Goal: Check status

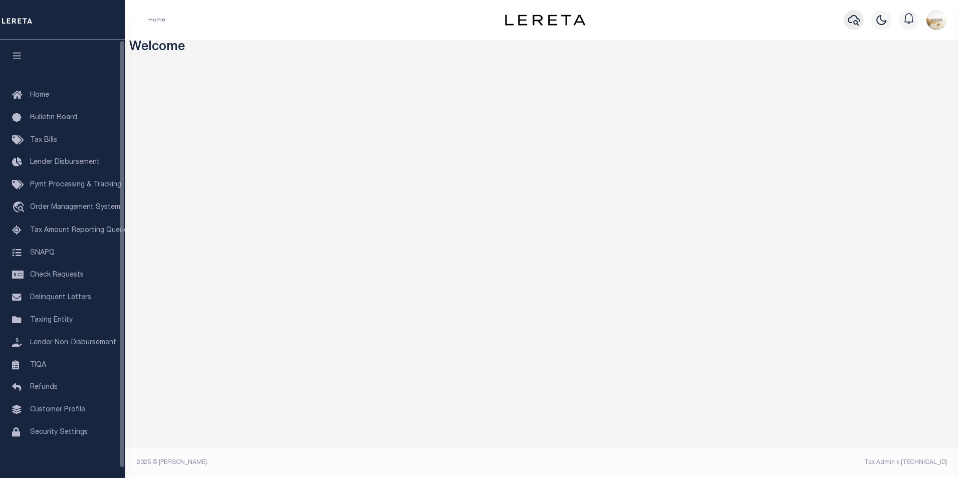
click at [853, 19] on icon "button" at bounding box center [853, 20] width 12 height 12
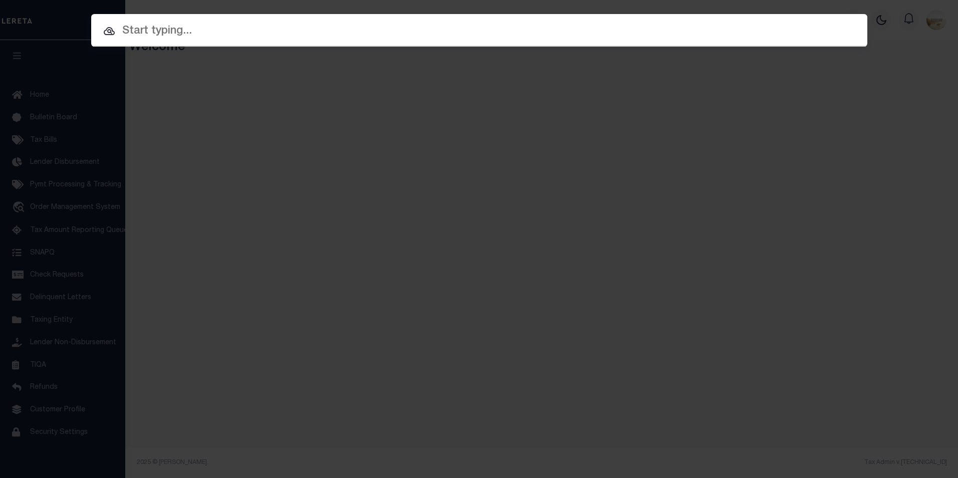
click at [457, 37] on input "text" at bounding box center [479, 32] width 776 height 18
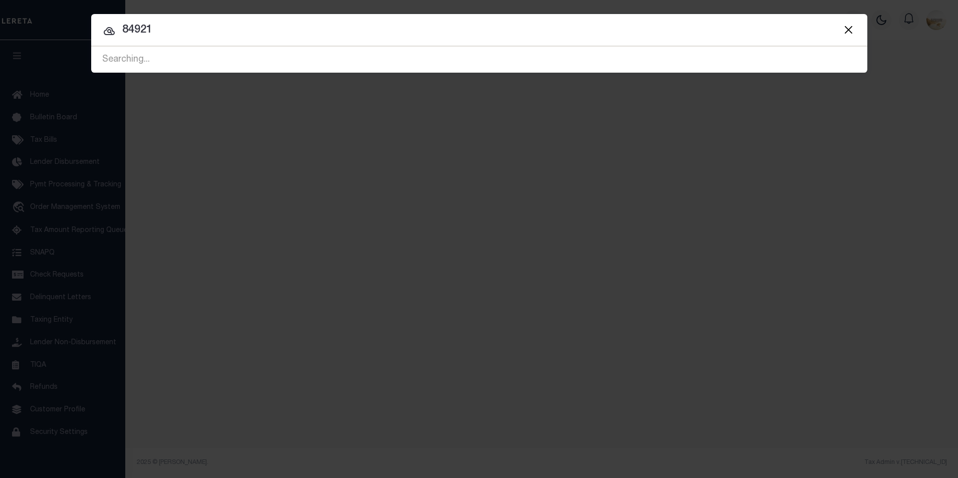
type input "84921"
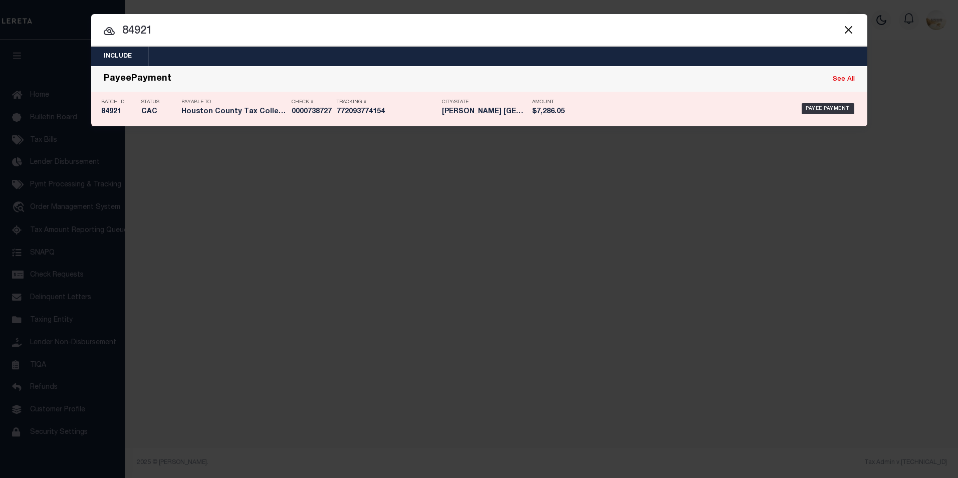
click at [128, 112] on h5 "84921" at bounding box center [118, 112] width 35 height 9
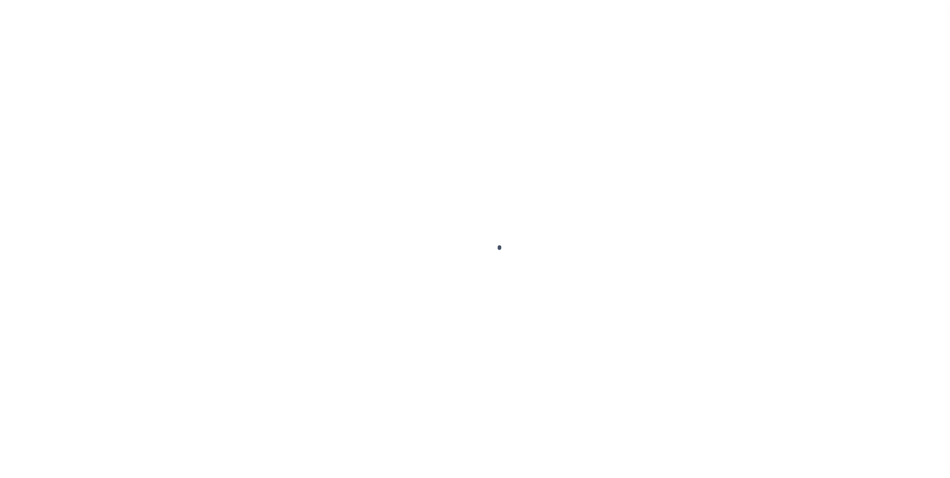
select select "CAC"
type input "[DATE]"
type input "$7,286.05"
select select "CHK"
type input "0000738727"
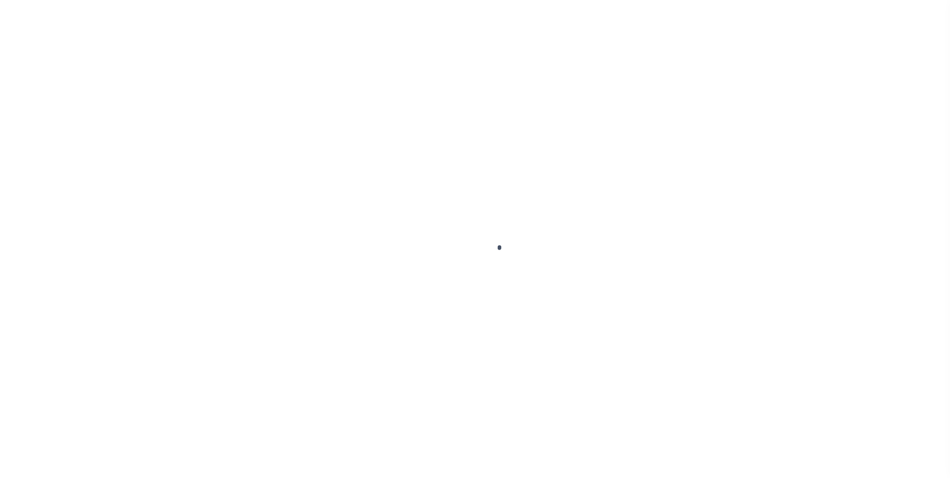
select select "[PERSON_NAME]"
checkbox input "true"
select select "FDX"
type input "[DATE]"
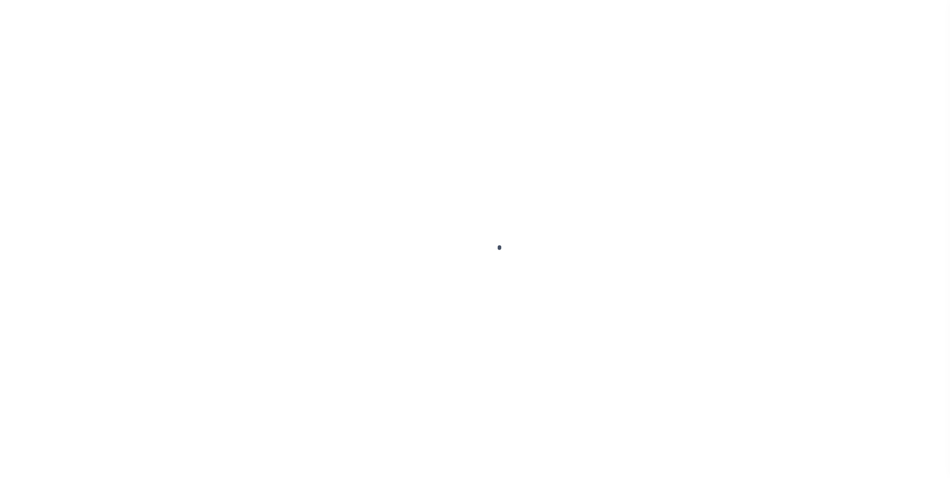
type input "$72.35"
type input "772093774154"
type input "[PERSON_NAME]Angerstsin"
type input "[DATE]"
select select
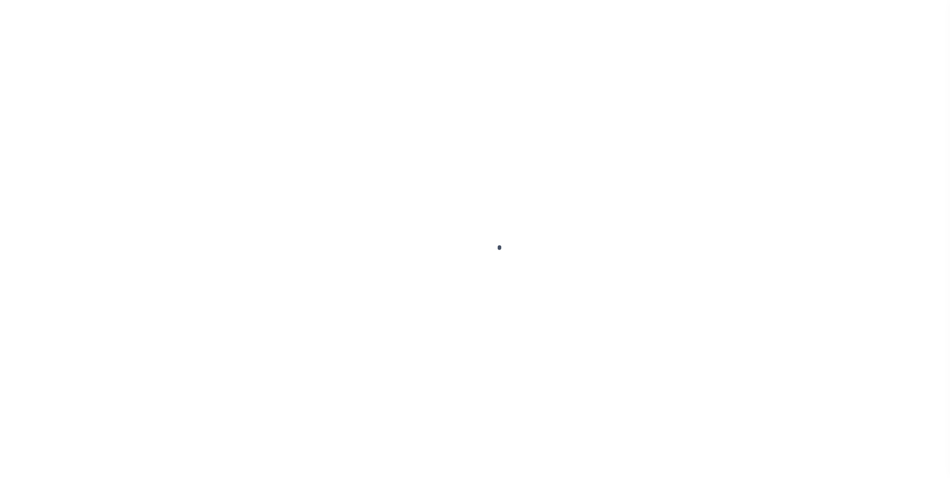
type input "N"
select select "37"
radio input "true"
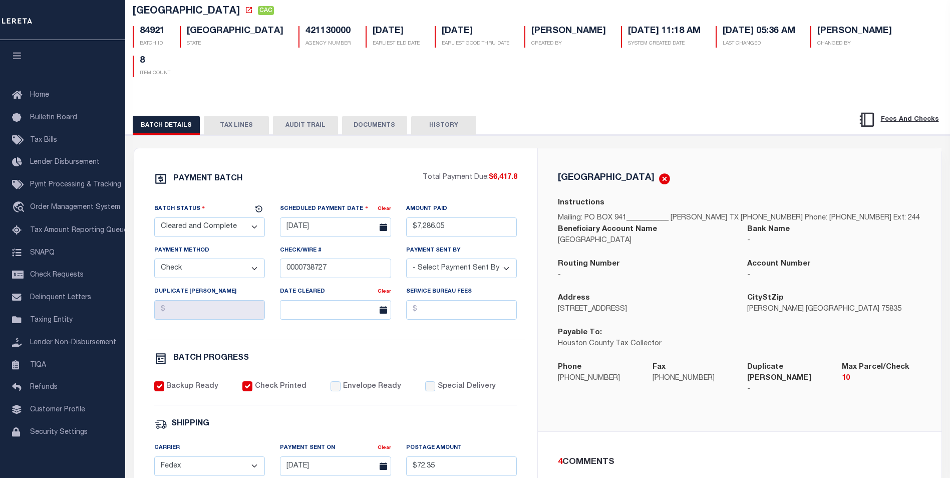
scroll to position [50, 0]
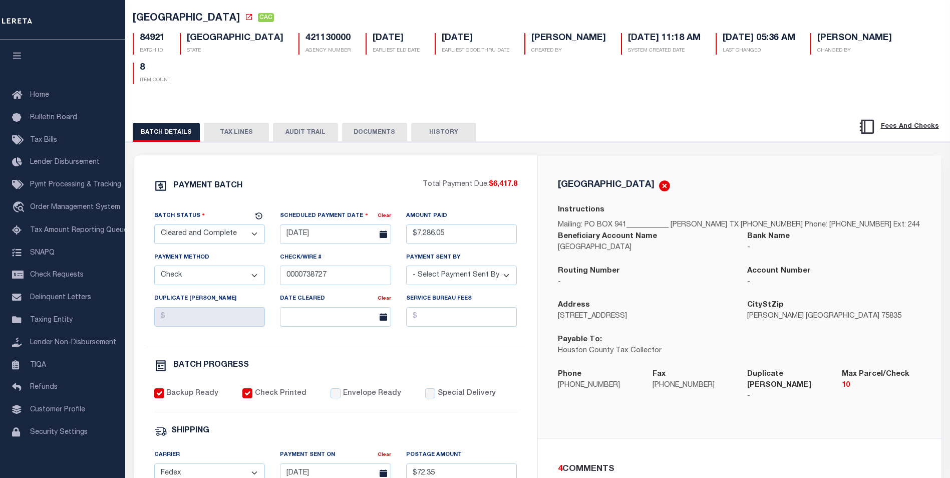
click at [301, 123] on button "AUDIT TRAIL" at bounding box center [305, 132] width 65 height 19
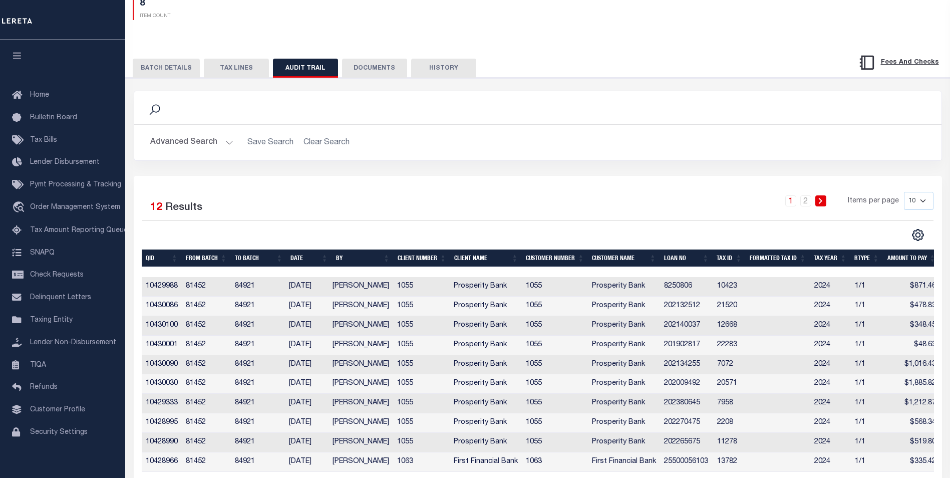
scroll to position [150, 0]
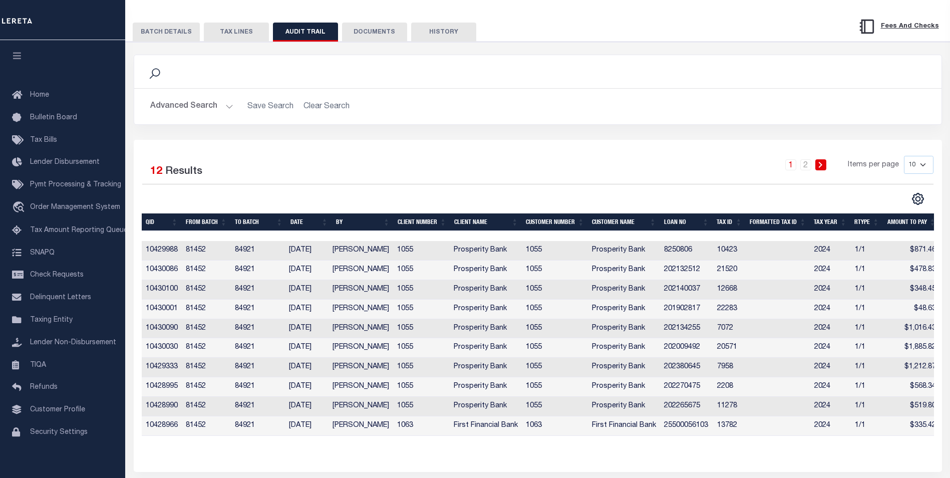
click at [914, 156] on select "10 25 50 100" at bounding box center [919, 165] width 30 height 18
select select "100"
click at [904, 156] on select "10 25 50 100" at bounding box center [919, 165] width 30 height 18
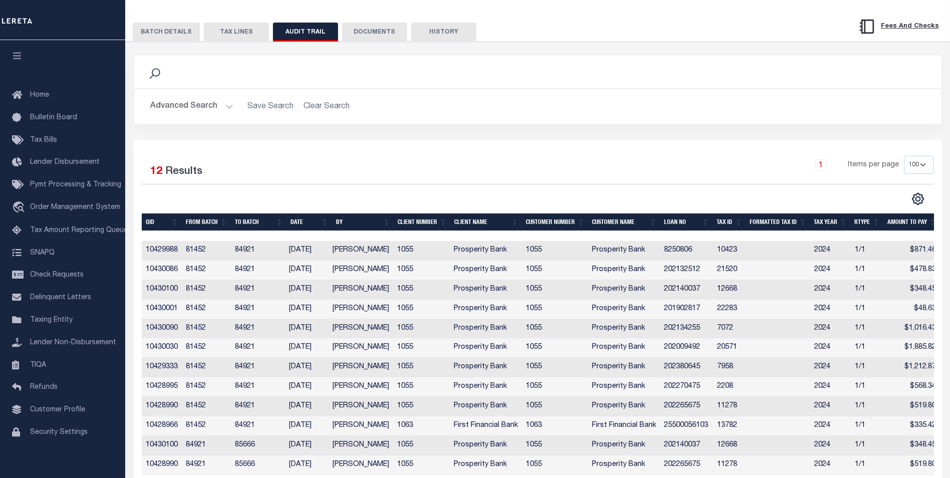
click at [382, 23] on button "DOCUMENTS" at bounding box center [374, 32] width 65 height 19
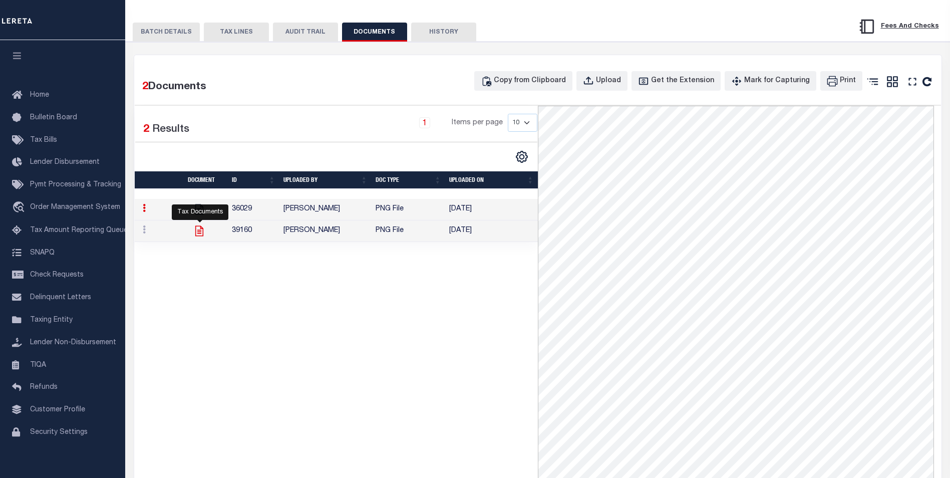
click at [198, 225] on icon at bounding box center [199, 230] width 8 height 11
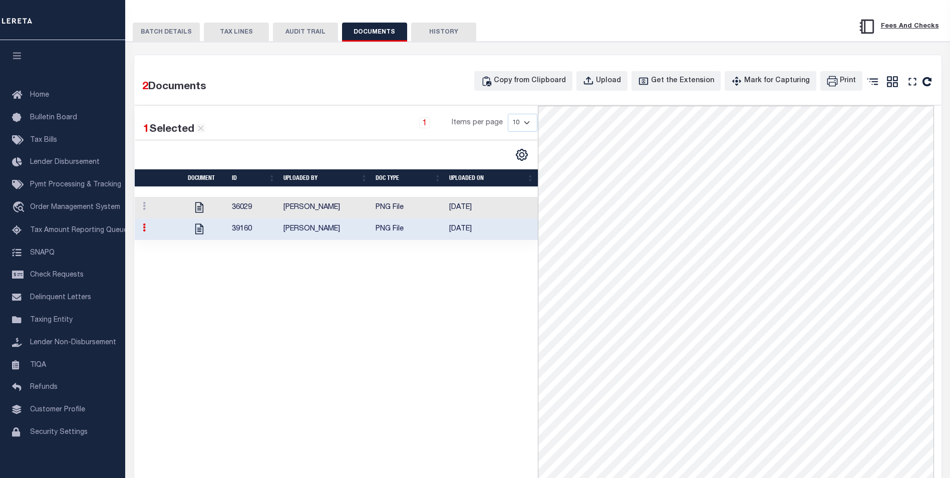
click at [159, 23] on button "BATCH DETAILS" at bounding box center [166, 32] width 67 height 19
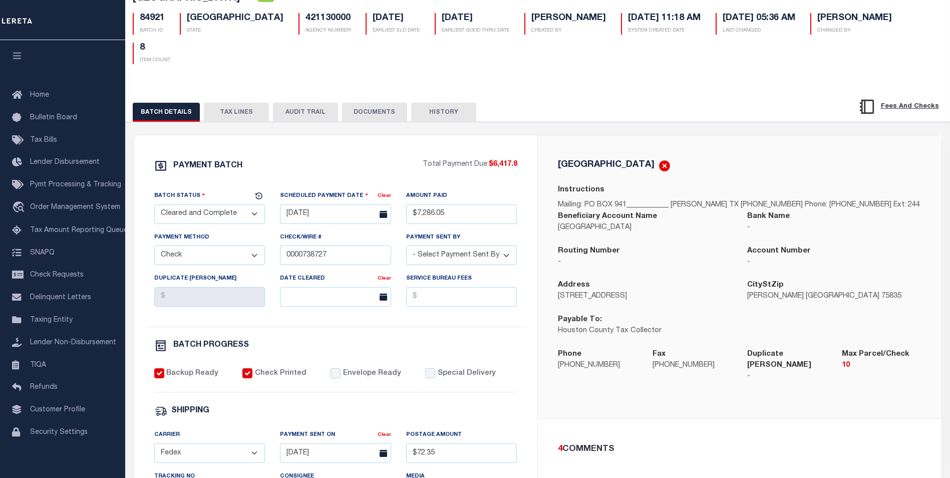
scroll to position [50, 0]
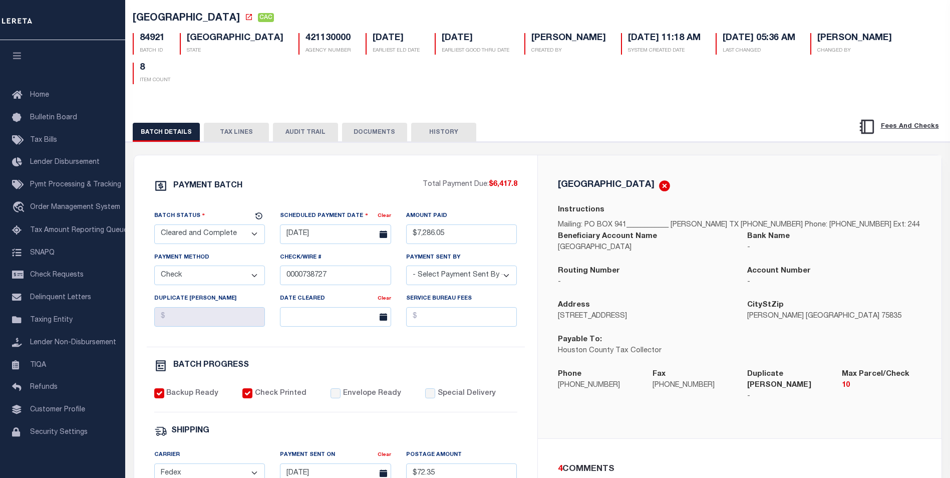
click at [295, 123] on button "AUDIT TRAIL" at bounding box center [305, 132] width 65 height 19
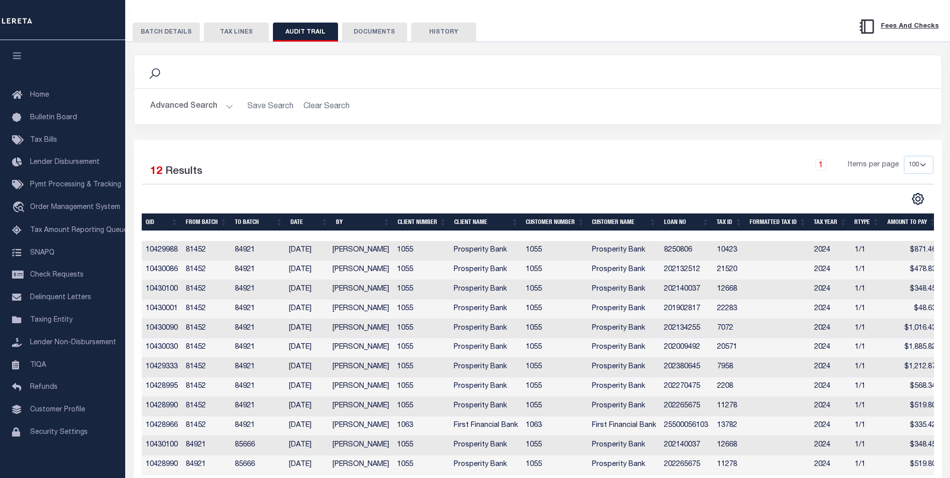
scroll to position [0, 0]
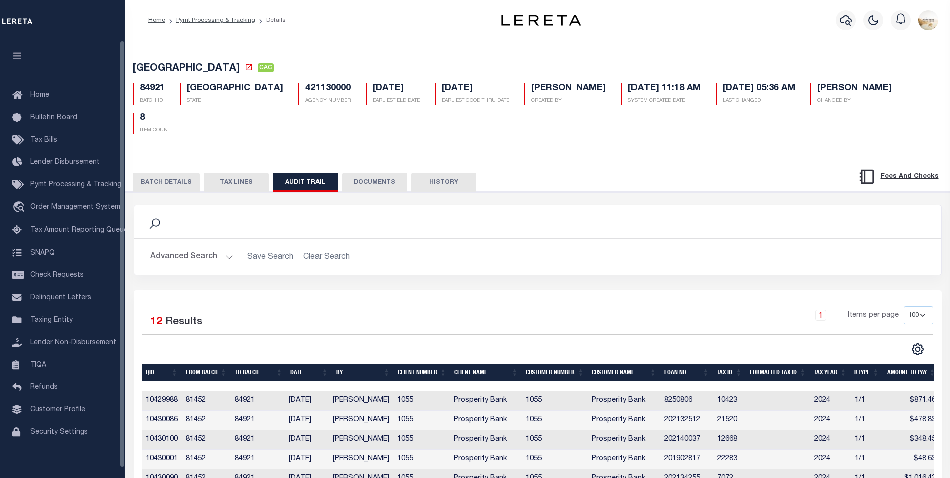
click at [148, 173] on button "BATCH DETAILS" at bounding box center [166, 182] width 67 height 19
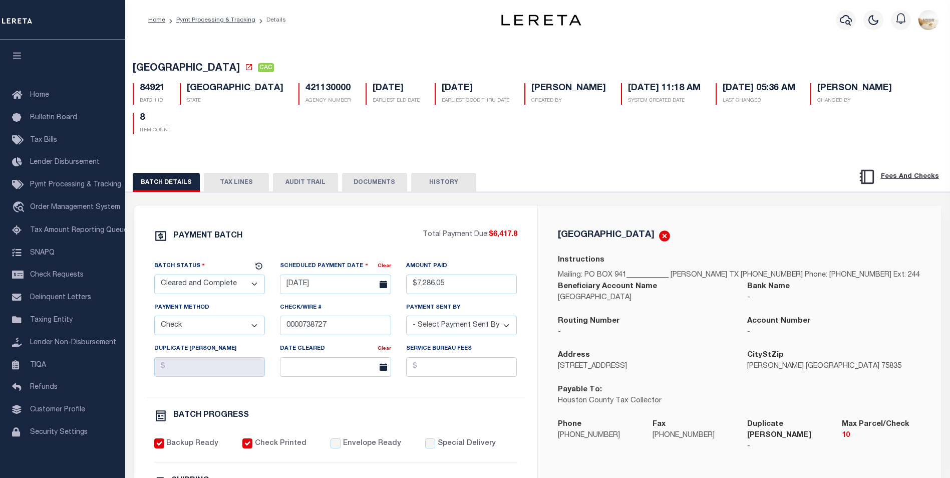
click at [361, 173] on button "DOCUMENTS" at bounding box center [374, 182] width 65 height 19
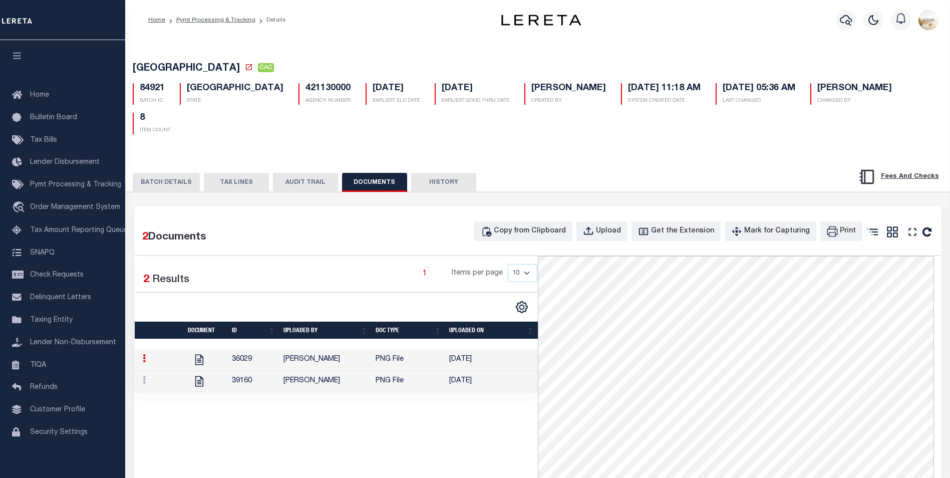
click at [312, 173] on button "AUDIT TRAIL" at bounding box center [305, 182] width 65 height 19
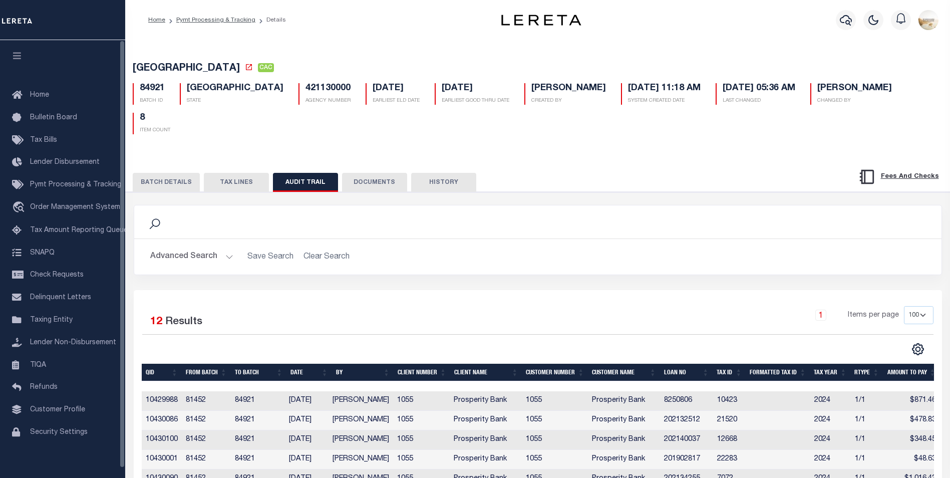
click at [141, 173] on button "BATCH DETAILS" at bounding box center [166, 182] width 67 height 19
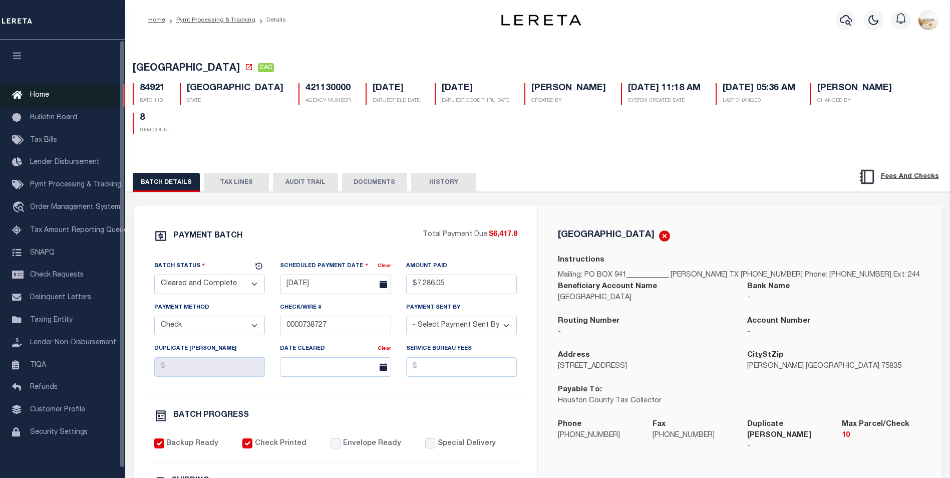
click at [72, 105] on link "Home" at bounding box center [62, 95] width 125 height 23
